Goal: Find specific fact: Find contact information

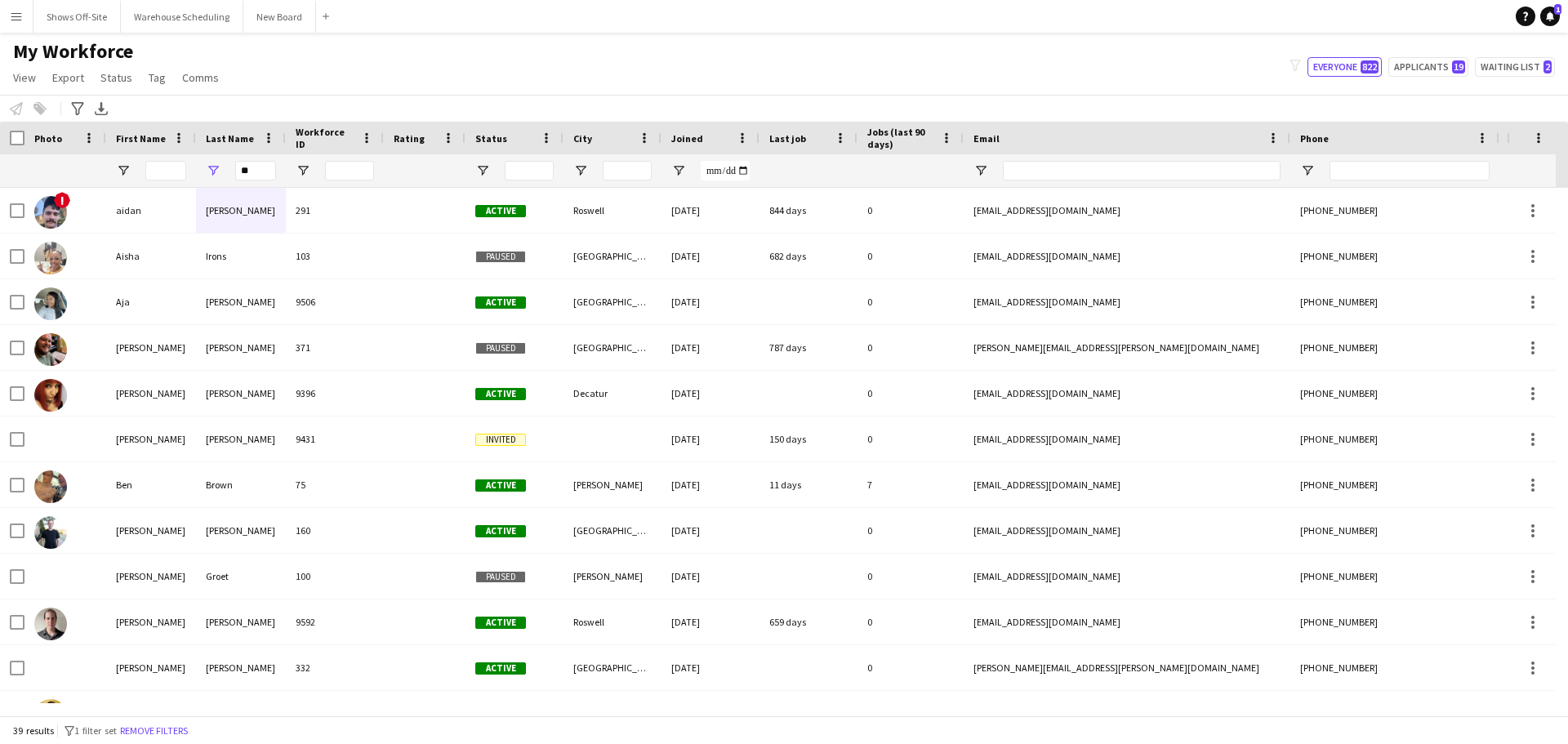
type input "*"
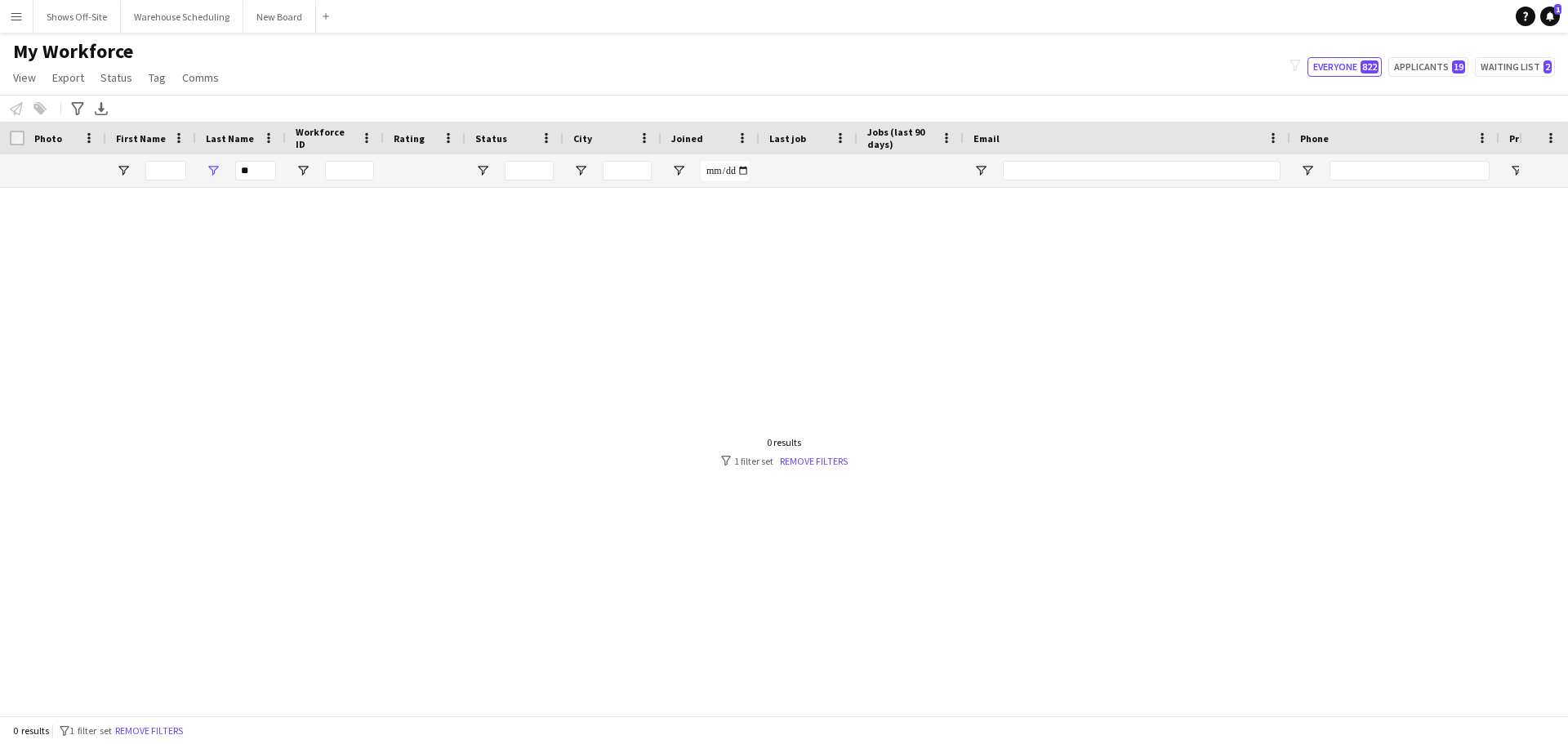
type input "*"
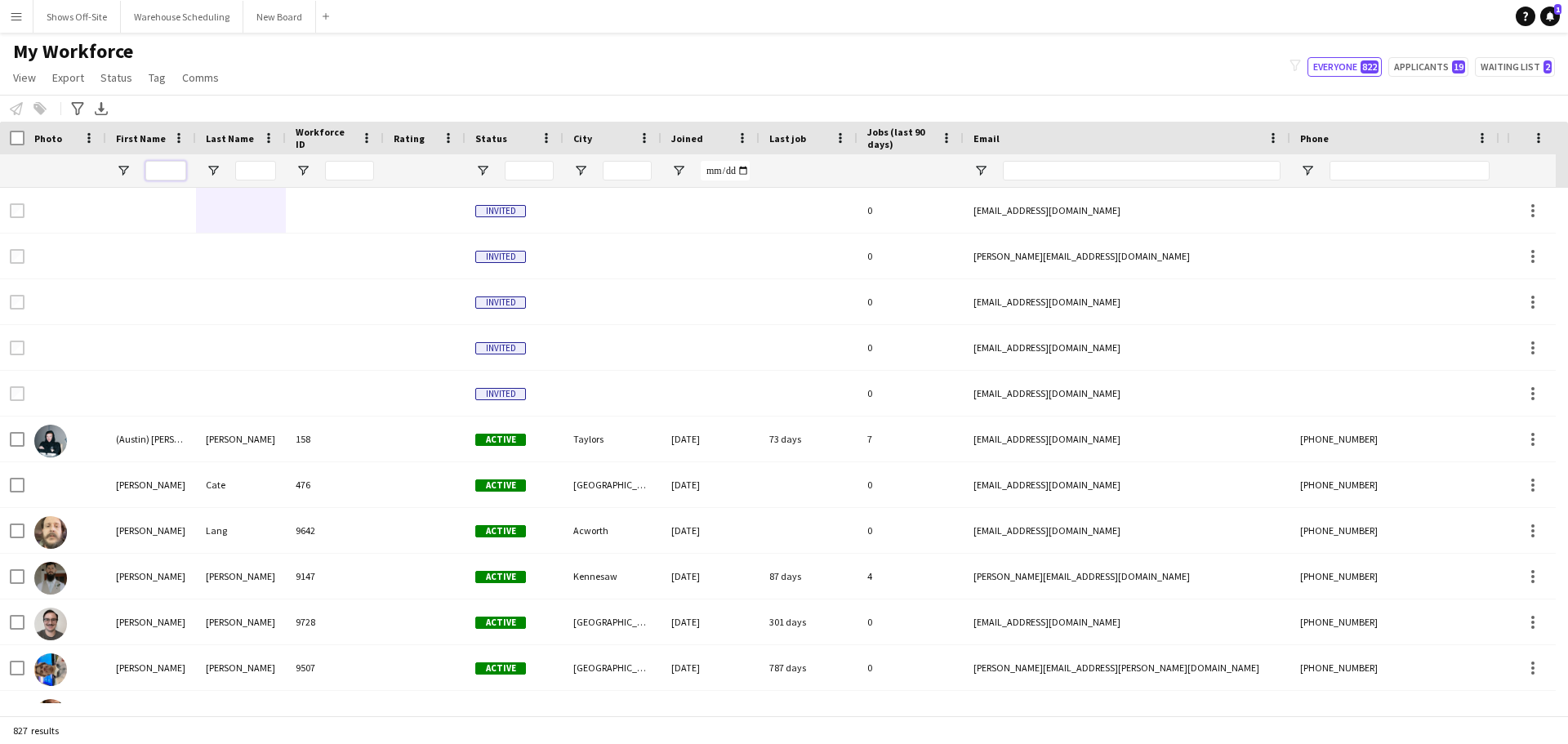
click at [165, 175] on input "First Name Filter Input" at bounding box center [165, 171] width 41 height 20
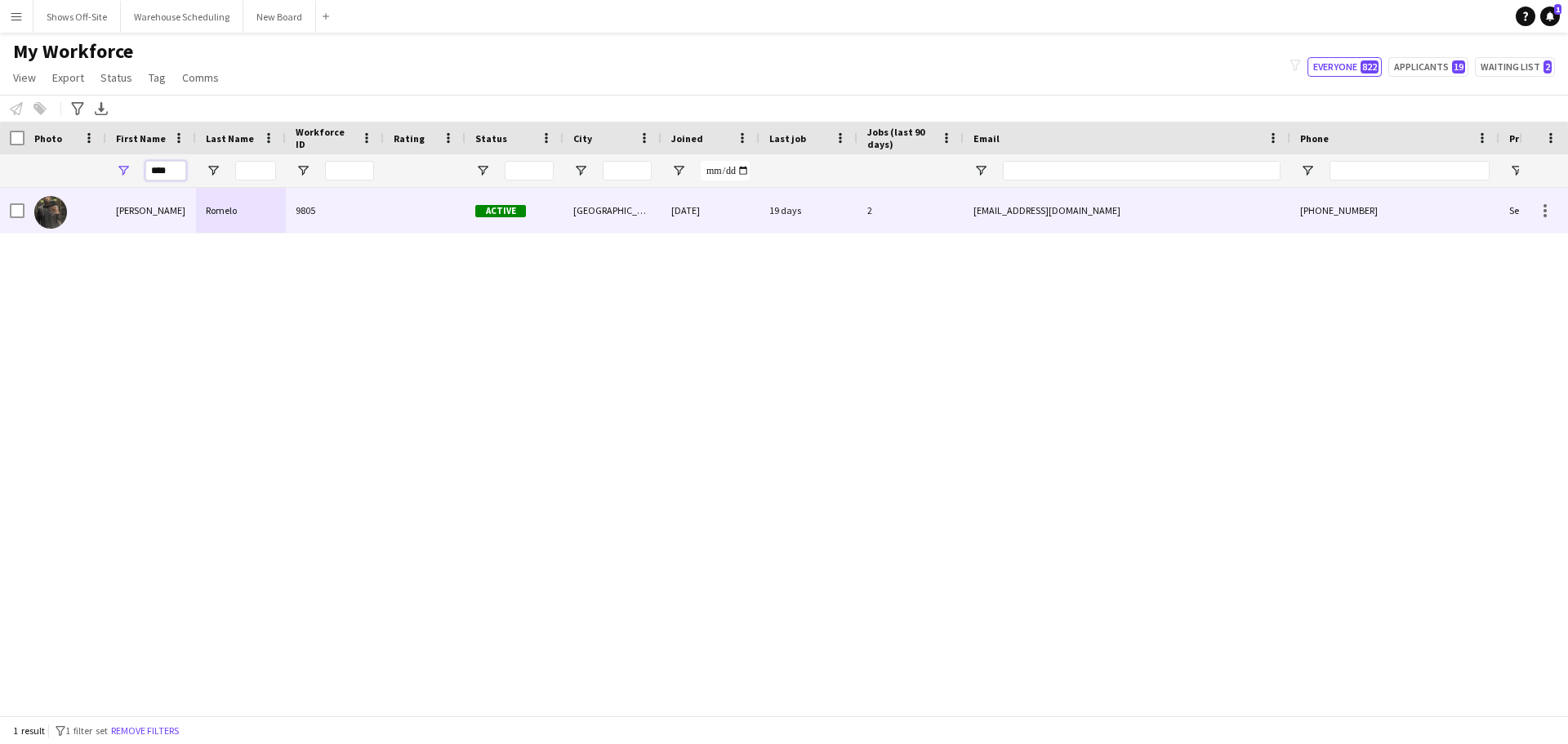
type input "****"
click at [140, 218] on div "Prince charles" at bounding box center [152, 209] width 90 height 45
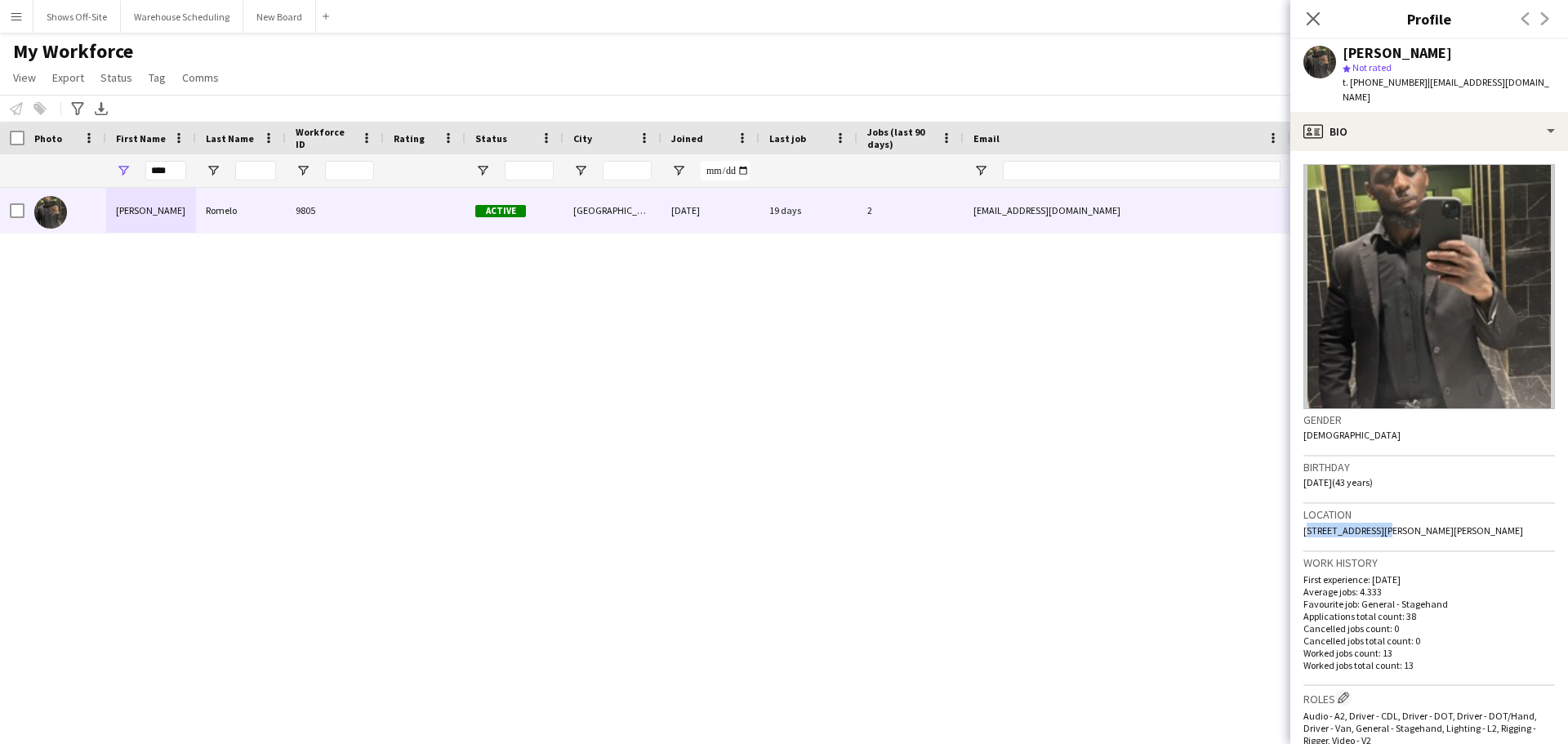
drag, startPoint x: 1380, startPoint y: 511, endPoint x: 1304, endPoint y: 513, distance: 76.0
click at [1304, 525] on span "1660 Stanton Road Southwest, stanton rd sw, Atlanta, 30311" at bounding box center [1413, 531] width 219 height 12
copy span "1660 Stanton Road"
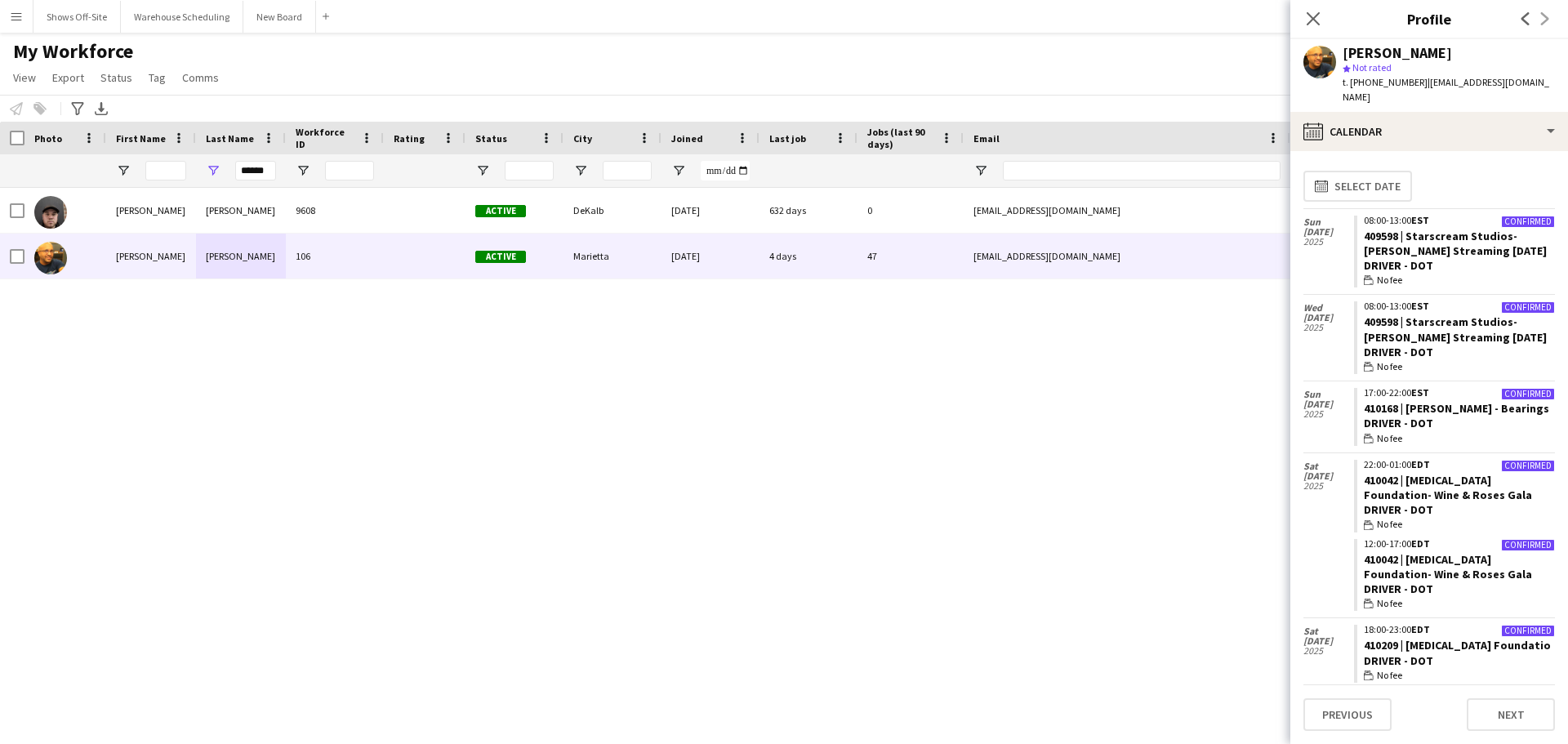
scroll to position [2913, 0]
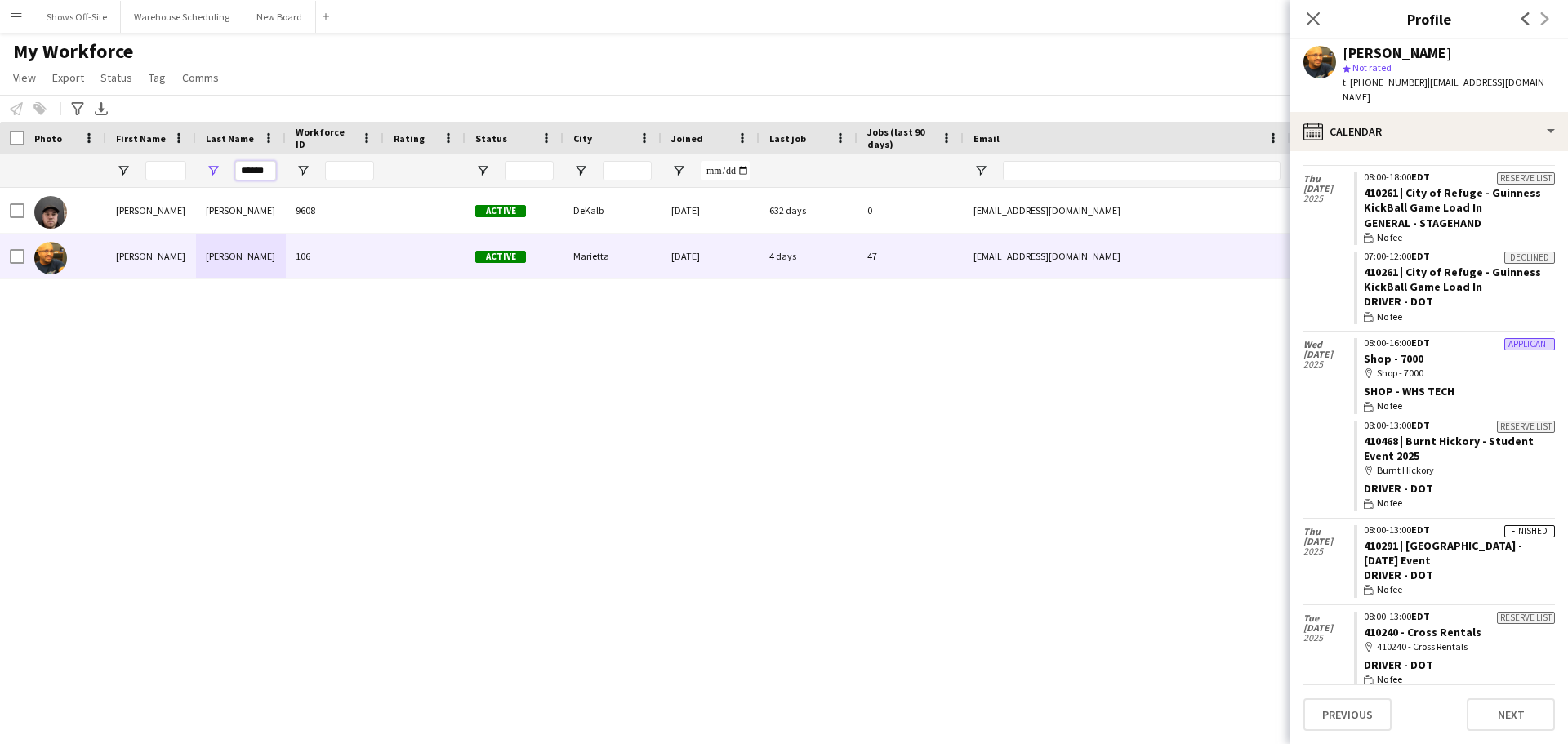
drag, startPoint x: 270, startPoint y: 173, endPoint x: 165, endPoint y: 157, distance: 106.2
click at [165, 157] on div "******" at bounding box center [885, 171] width 1771 height 33
